Goal: Task Accomplishment & Management: Use online tool/utility

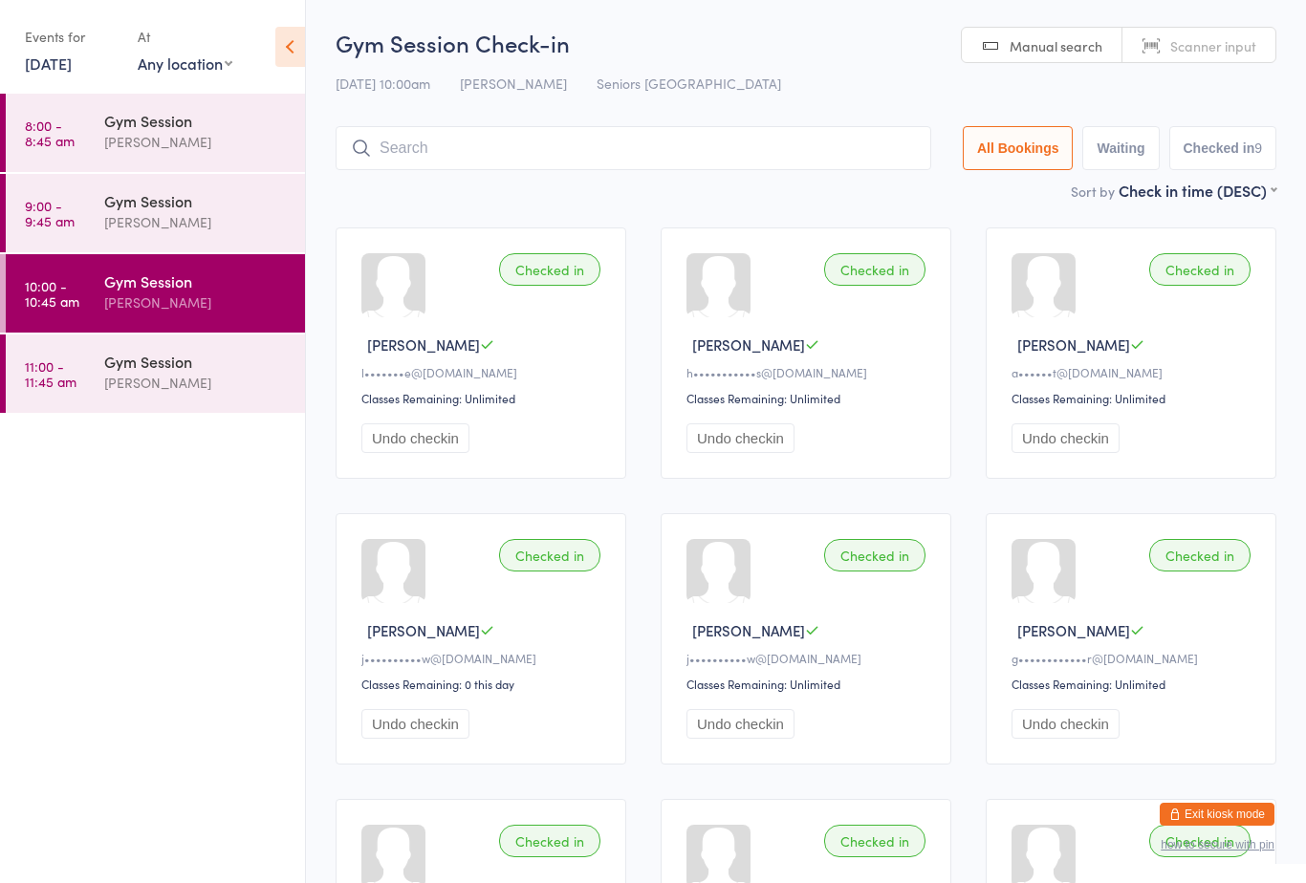
click at [163, 123] on div "Gym Session" at bounding box center [196, 120] width 185 height 21
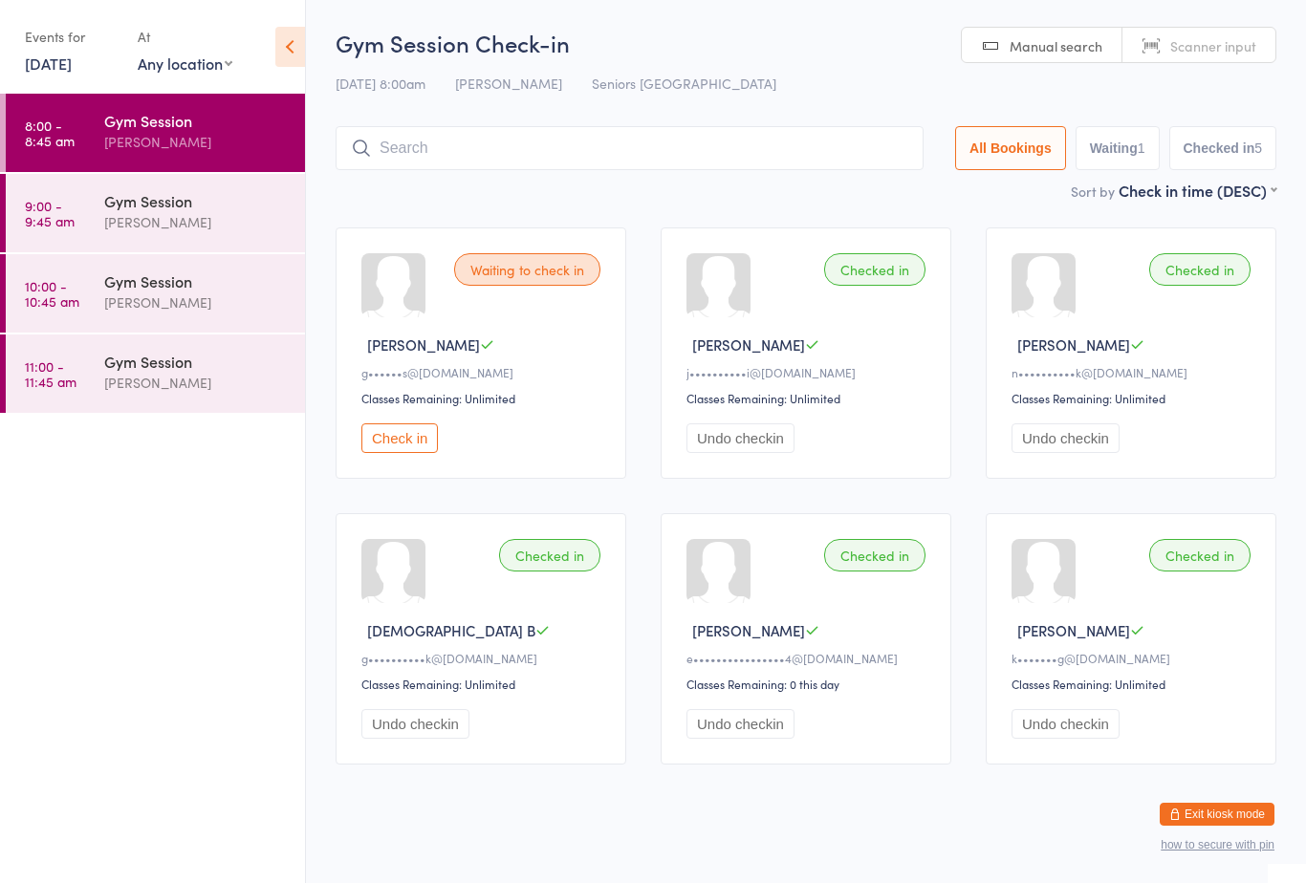
click at [1109, 143] on button "Waiting 1" at bounding box center [1117, 148] width 84 height 44
select select "0"
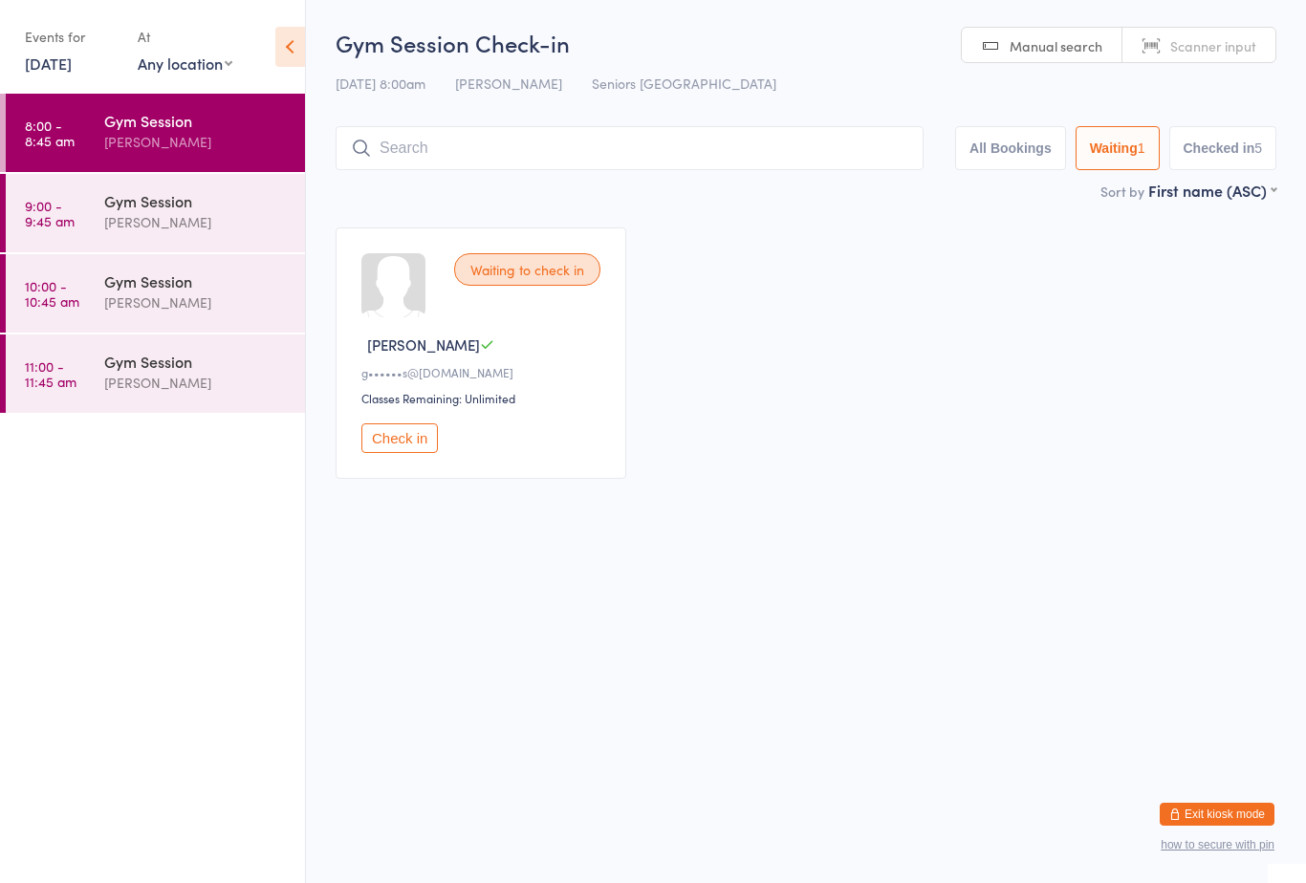
click at [541, 270] on div "Waiting to check in" at bounding box center [527, 269] width 146 height 33
click at [402, 315] on div at bounding box center [393, 285] width 64 height 64
click at [516, 419] on div "Waiting to check in George R g••••••s@optusnet.com.au Classes Remaining: Unlimi…" at bounding box center [481, 353] width 291 height 251
click at [199, 199] on div "Gym Session" at bounding box center [196, 200] width 185 height 21
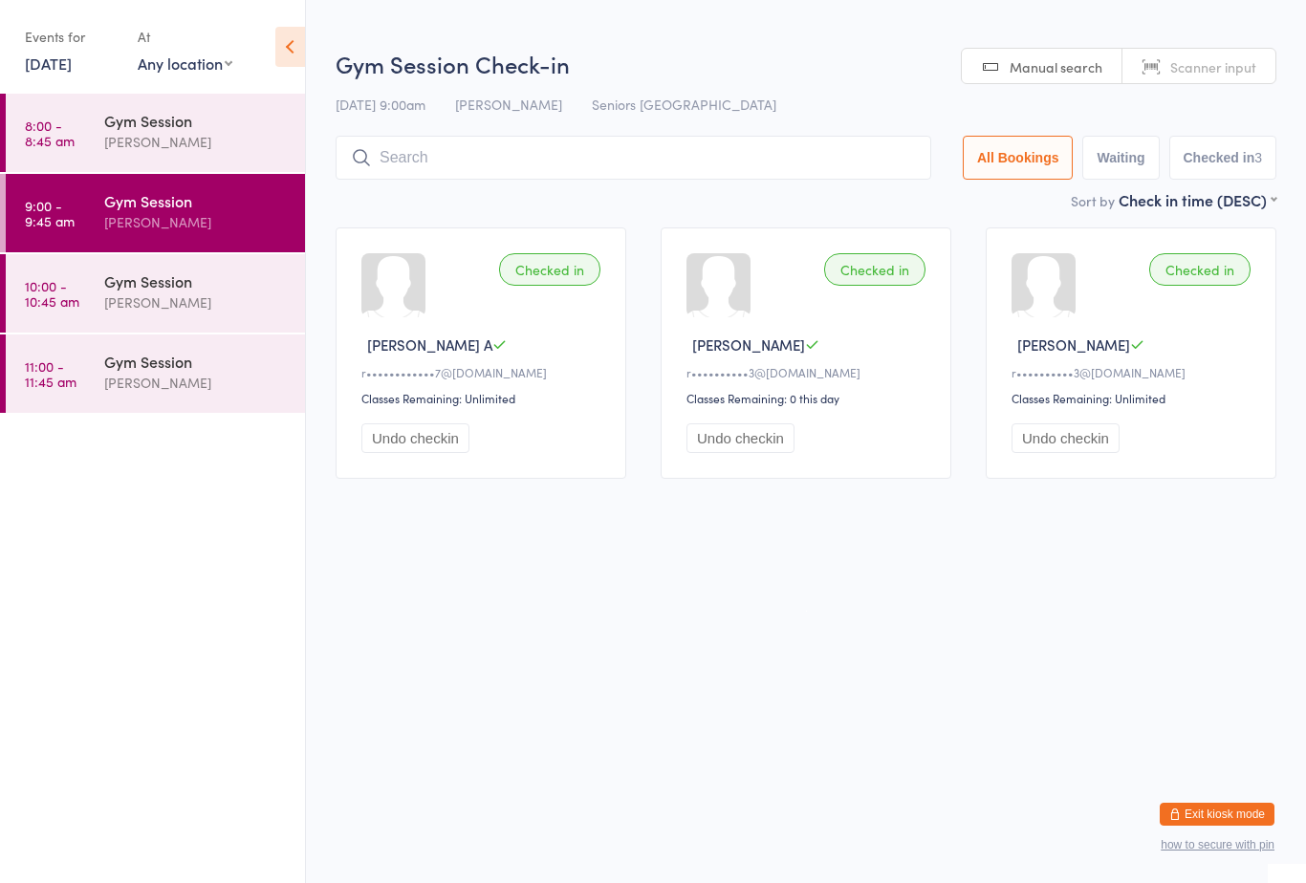
click at [176, 131] on div "Gym Session" at bounding box center [196, 120] width 185 height 21
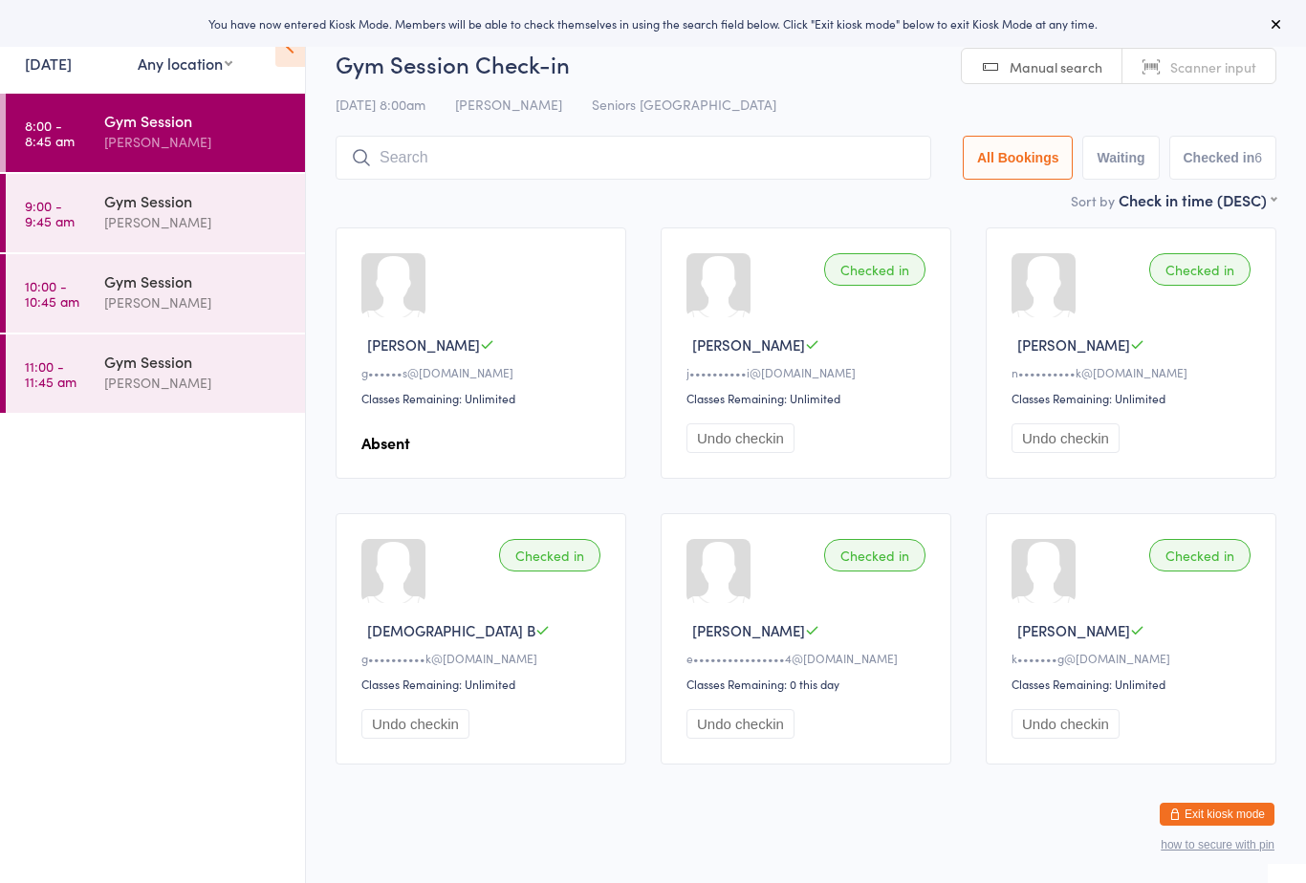
click at [157, 365] on div "Gym Session" at bounding box center [196, 361] width 185 height 21
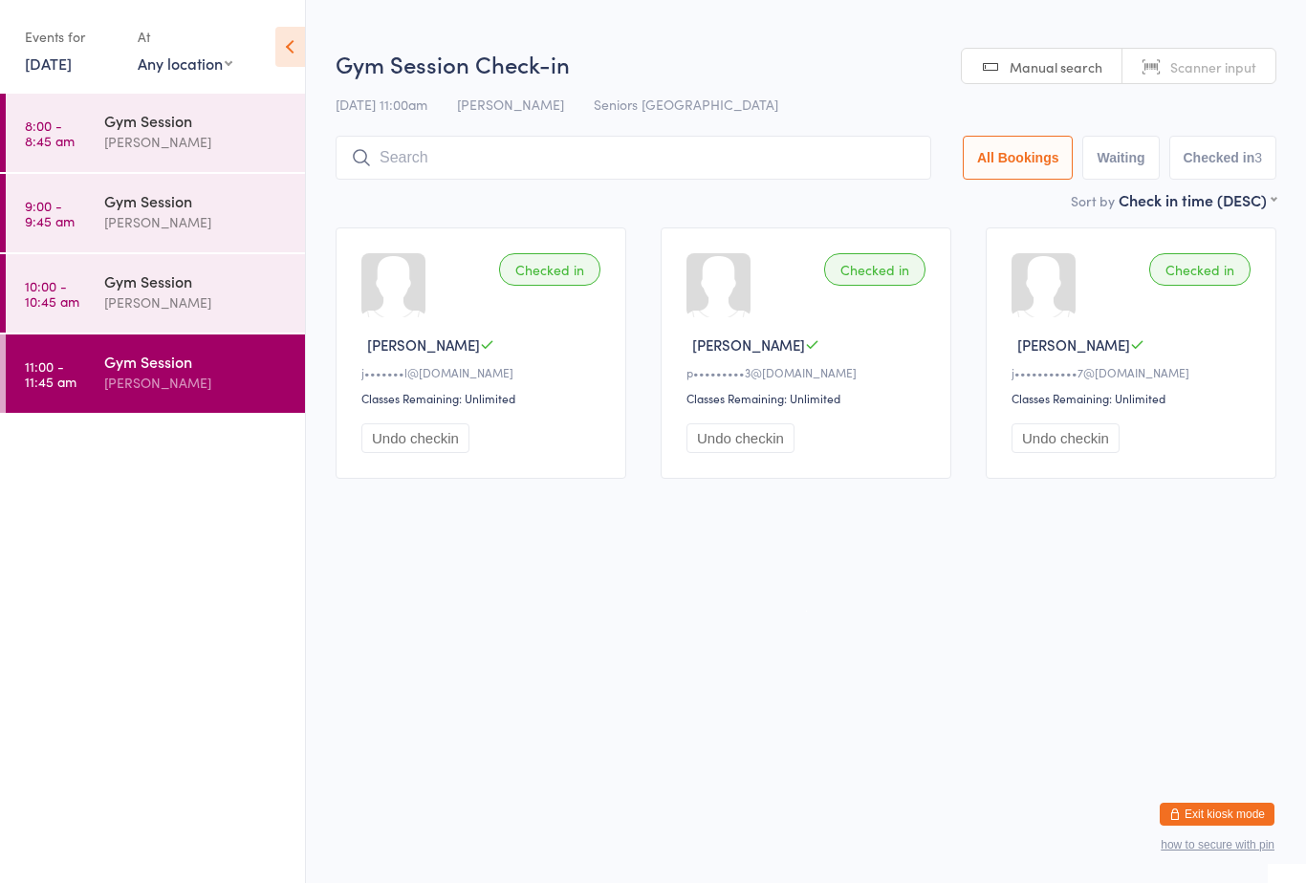
click at [119, 120] on div "Gym Session" at bounding box center [196, 120] width 185 height 21
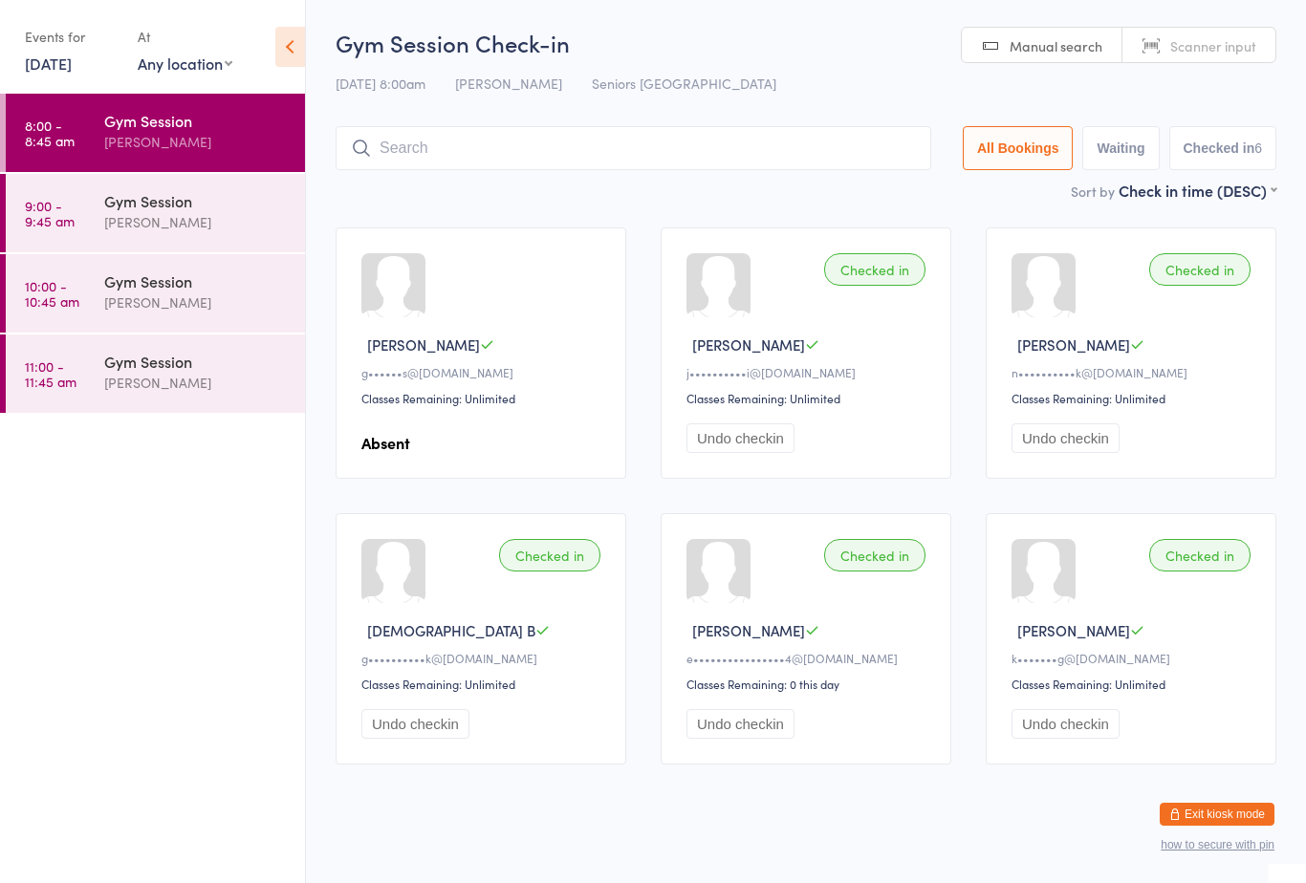
click at [923, 170] on input "search" at bounding box center [634, 148] width 596 height 44
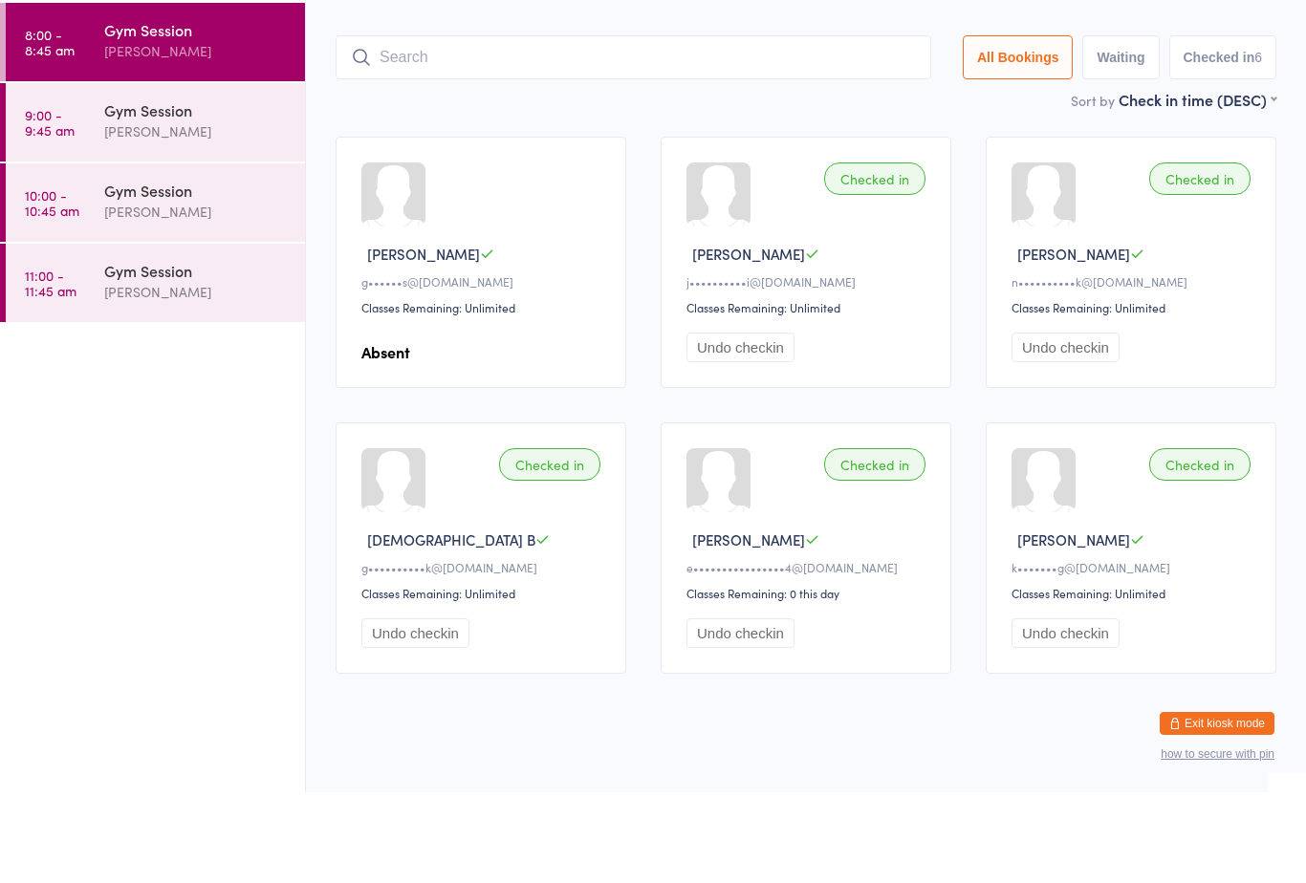
click at [897, 228] on div "Checked in [PERSON_NAME] P j••••••••••i@[DOMAIN_NAME] Classes Remaining: Unlimi…" at bounding box center [806, 353] width 291 height 251
